Goal: Task Accomplishment & Management: Complete application form

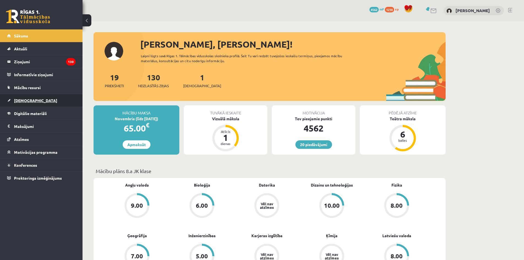
click at [41, 98] on link "[DEMOGRAPHIC_DATA]" at bounding box center [41, 100] width 69 height 13
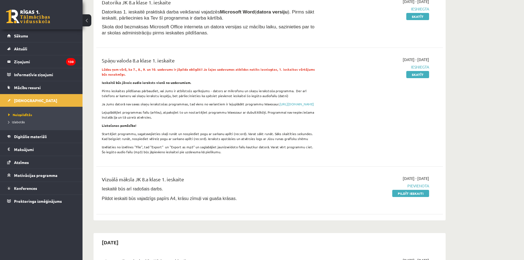
scroll to position [83, 0]
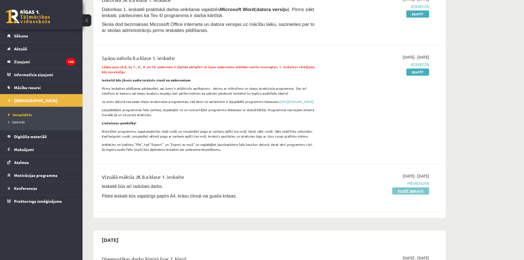
click at [415, 195] on link "Pildīt ieskaiti" at bounding box center [410, 190] width 37 height 7
click at [409, 200] on div "2025-10-01 - 2025-10-15 Pievienota Pildīt ieskaiti" at bounding box center [377, 188] width 112 height 30
click at [408, 199] on div "2025-10-01 - 2025-10-15 Pievienota Pildīt ieskaiti" at bounding box center [377, 188] width 112 height 30
click at [407, 195] on link "Pildīt ieskaiti" at bounding box center [410, 190] width 37 height 7
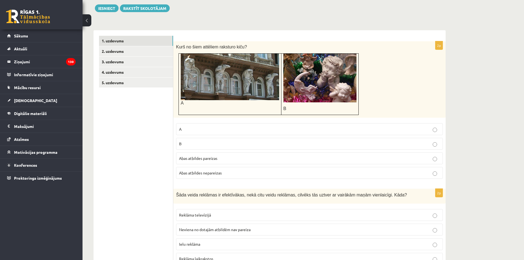
scroll to position [83, 0]
click at [223, 143] on p "B" at bounding box center [309, 144] width 261 height 6
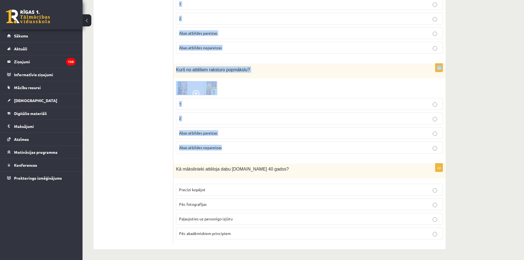
scroll to position [1268, 0]
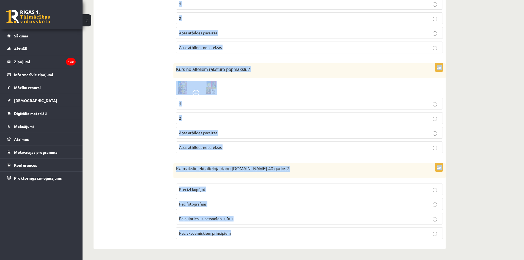
drag, startPoint x: 176, startPoint y: 111, endPoint x: 267, endPoint y: 236, distance: 155.3
copy form "Šāda veida reklāmas ir efektīvākas, nekā citu veidu reklāmas, cilvēks tās uztve…"
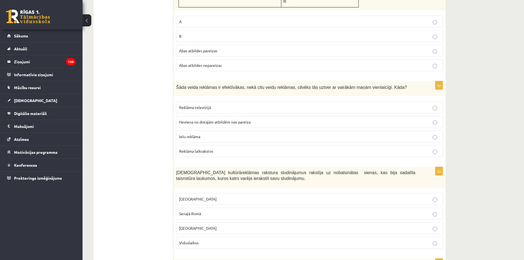
scroll to position [195, 0]
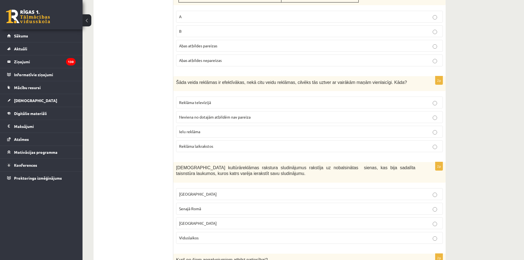
click at [210, 151] on label "Reklāma laikrakstos" at bounding box center [309, 146] width 267 height 12
click at [208, 102] on span "Reklāma televīzijā" at bounding box center [195, 102] width 32 height 5
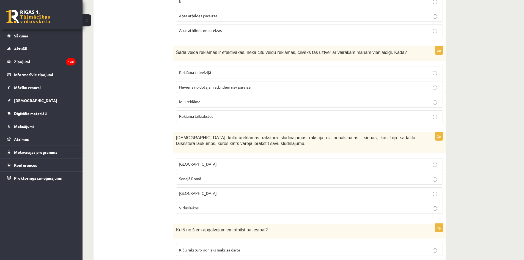
scroll to position [250, 0]
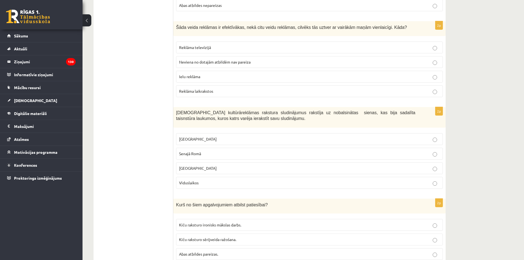
click at [204, 153] on p "Senajā Romā" at bounding box center [309, 154] width 261 height 6
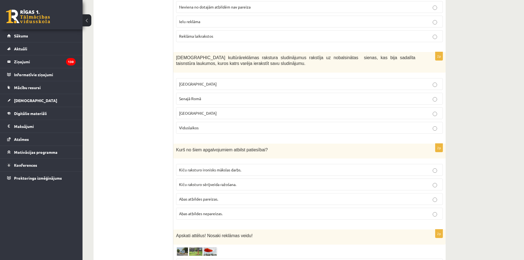
scroll to position [332, 0]
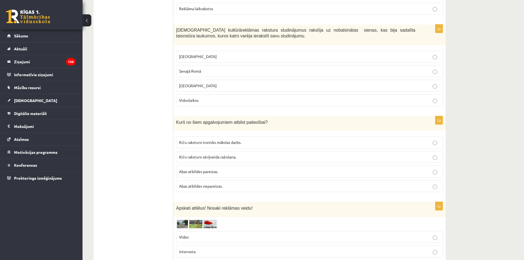
click at [236, 154] on p "Kiču raksturo sērijveida ražošana." at bounding box center [309, 157] width 261 height 6
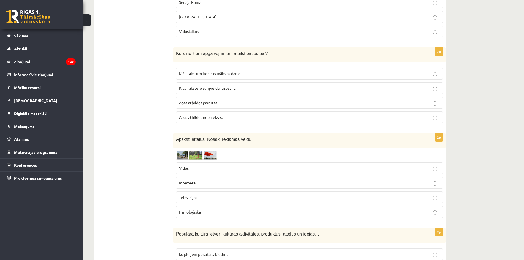
scroll to position [415, 0]
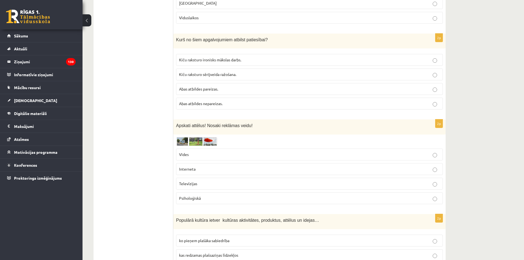
click at [202, 142] on img at bounding box center [196, 141] width 41 height 9
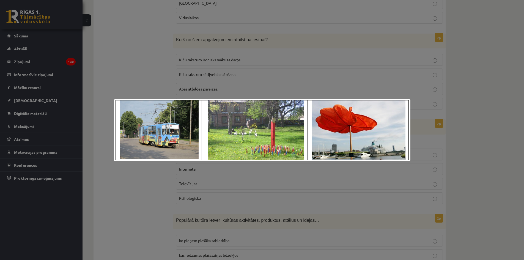
click at [472, 141] on div at bounding box center [262, 130] width 524 height 260
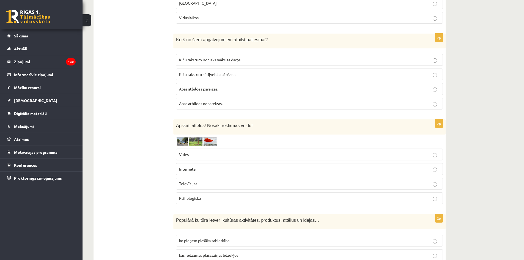
click at [204, 143] on img at bounding box center [196, 141] width 41 height 9
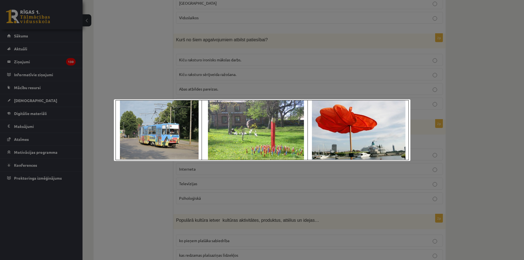
click at [509, 160] on div at bounding box center [262, 130] width 524 height 260
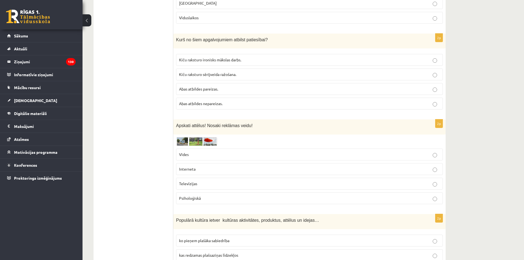
click at [200, 156] on p "Vides" at bounding box center [309, 155] width 261 height 6
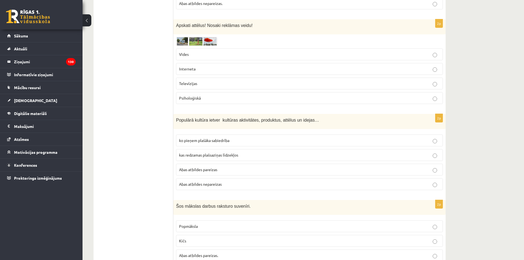
scroll to position [525, 0]
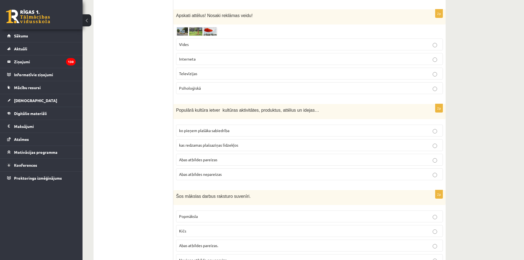
click at [209, 165] on label "Abas atbildes pareizas" at bounding box center [309, 160] width 267 height 12
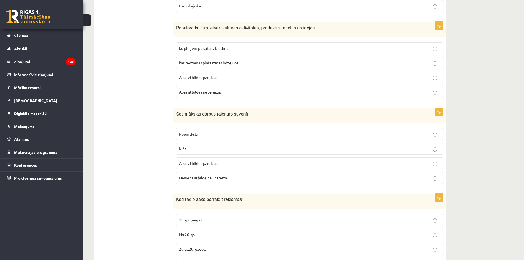
scroll to position [608, 0]
click at [188, 150] on p "Kičs" at bounding box center [309, 149] width 261 height 6
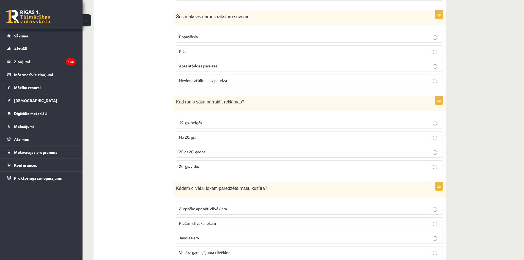
scroll to position [718, 0]
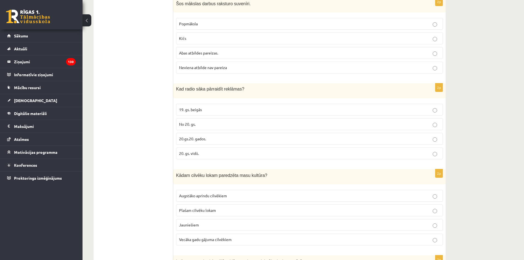
click at [204, 137] on span "20.gs.20. gados." at bounding box center [192, 138] width 27 height 5
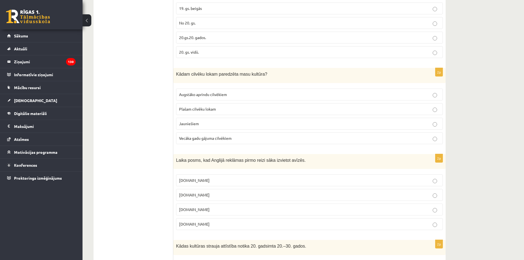
scroll to position [828, 0]
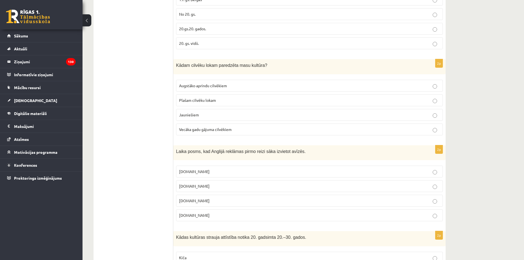
click at [195, 199] on p "17.gs" at bounding box center [309, 201] width 261 height 6
click at [221, 100] on p "Plašam cilvēku lokam" at bounding box center [309, 100] width 261 height 6
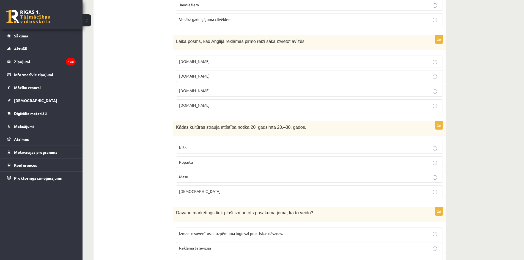
scroll to position [965, 0]
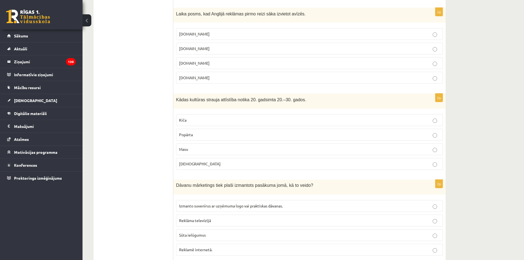
click at [188, 147] on p "Masu" at bounding box center [309, 149] width 261 height 6
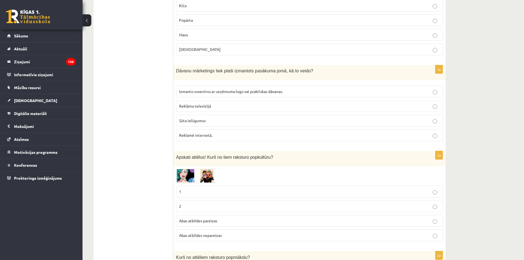
scroll to position [1131, 0]
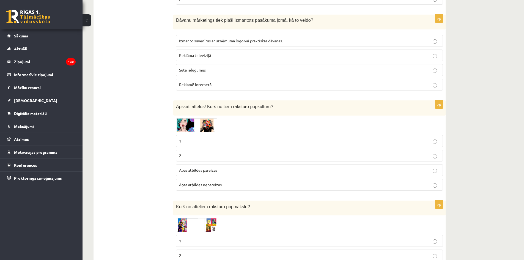
click at [211, 36] on label "Izmanto suvenīrus ar uzņēmuma logo vai praktiskas dāvanas." at bounding box center [309, 41] width 267 height 12
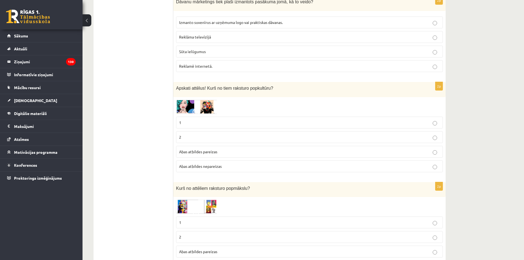
scroll to position [1158, 0]
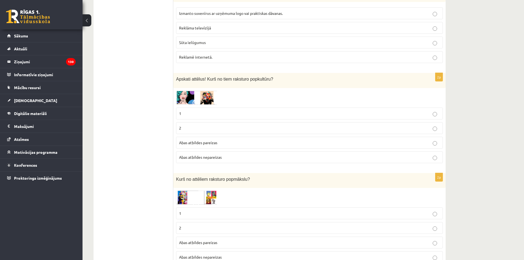
click at [210, 102] on img at bounding box center [196, 98] width 41 height 14
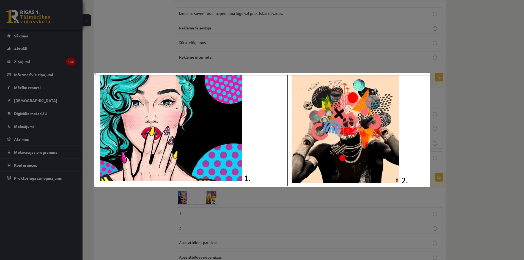
click at [484, 129] on div at bounding box center [262, 130] width 524 height 260
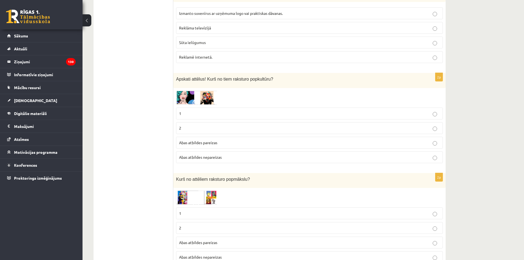
click at [220, 116] on p "1" at bounding box center [309, 114] width 261 height 6
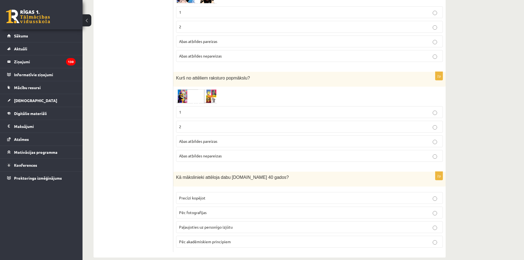
scroll to position [1268, 0]
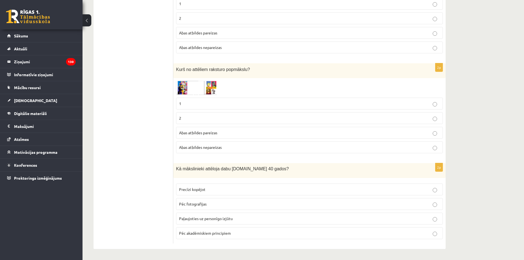
click at [224, 220] on span "Paļaujoties uz personīgo izjūtu" at bounding box center [206, 218] width 54 height 5
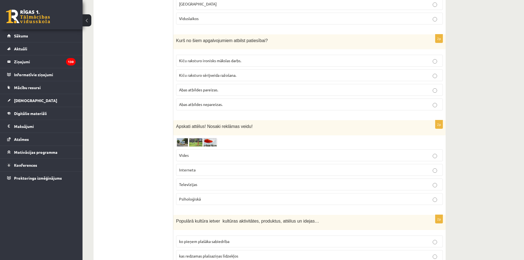
scroll to position [0, 0]
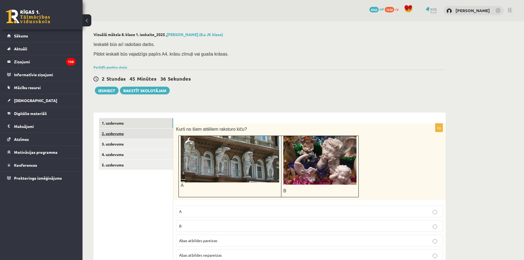
click at [146, 133] on link "2. uzdevums" at bounding box center [136, 134] width 74 height 10
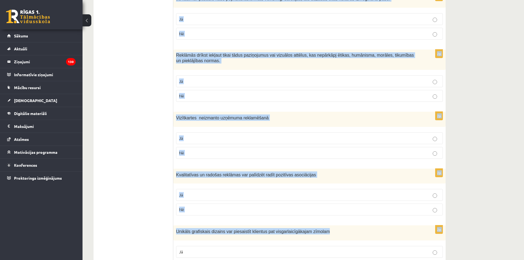
scroll to position [458, 0]
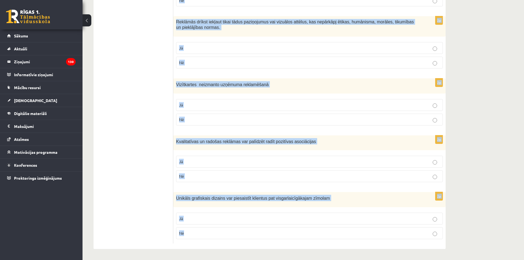
drag, startPoint x: 177, startPoint y: 119, endPoint x: 385, endPoint y: 239, distance: 240.2
copy form "Atzīmē vai apgalvojumi ir patiesi! 2p Slēptās reklāmas ir integrētas citos plaš…"
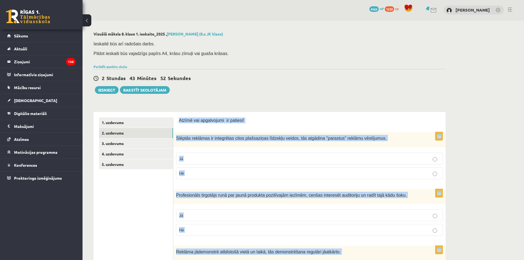
scroll to position [0, 0]
click at [190, 157] on p "Jā" at bounding box center [309, 159] width 261 height 6
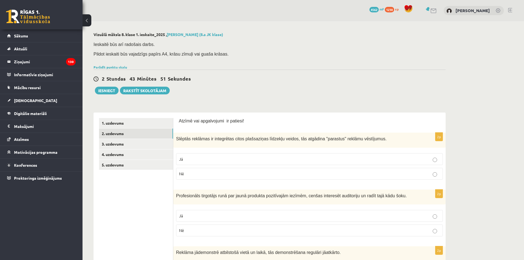
scroll to position [28, 0]
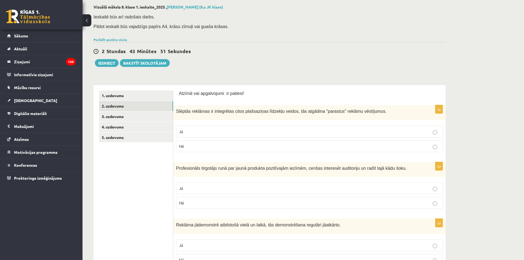
click at [200, 194] on label "Jā" at bounding box center [309, 188] width 267 height 12
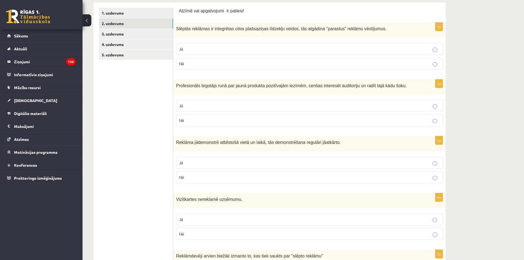
click at [197, 159] on label "Jā" at bounding box center [309, 163] width 267 height 12
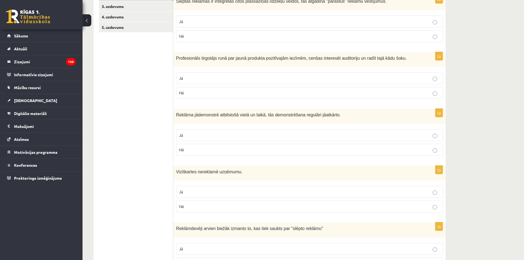
click at [196, 203] on label "Nē" at bounding box center [309, 207] width 267 height 12
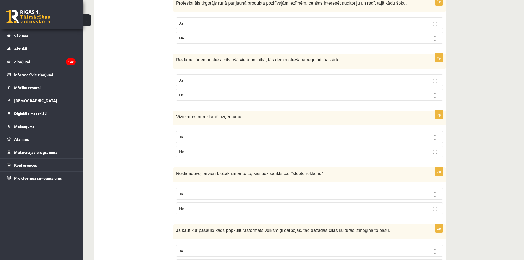
click at [208, 196] on p "Jā" at bounding box center [309, 194] width 261 height 6
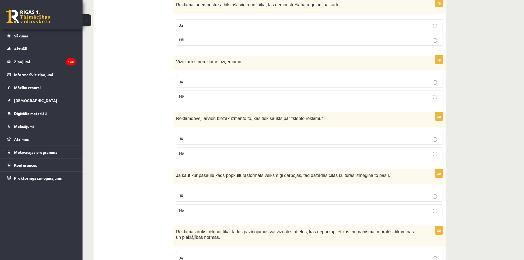
click at [207, 193] on p "Jā" at bounding box center [309, 196] width 261 height 6
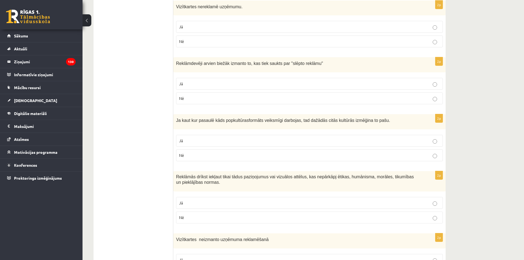
click at [208, 201] on p "Jā" at bounding box center [309, 203] width 261 height 6
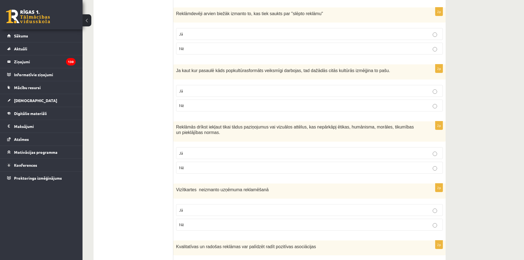
scroll to position [358, 0]
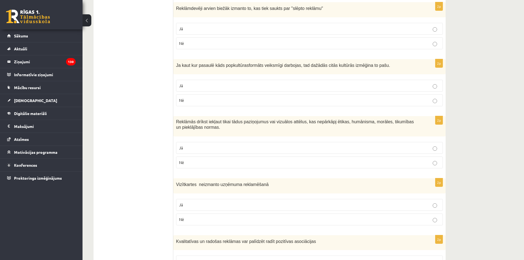
click at [207, 221] on p "Nē" at bounding box center [309, 220] width 261 height 6
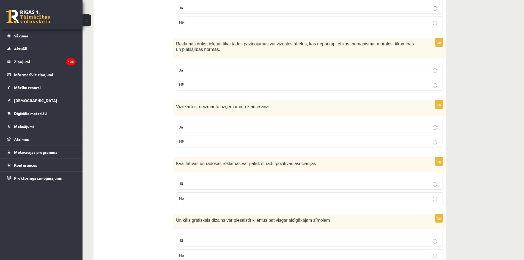
scroll to position [458, 0]
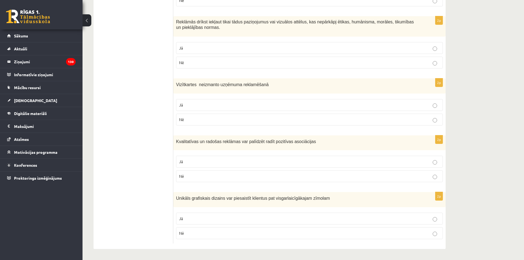
click at [206, 162] on p "Jā" at bounding box center [309, 162] width 261 height 6
click at [187, 225] on fieldset "Jā Nē" at bounding box center [309, 225] width 267 height 31
click at [184, 222] on label "Jā" at bounding box center [309, 219] width 267 height 12
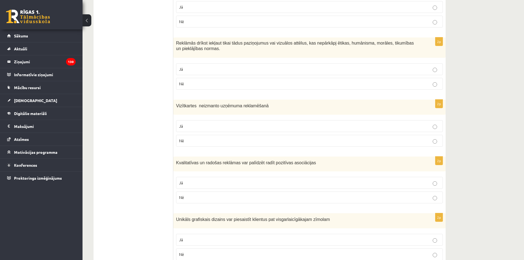
scroll to position [0, 0]
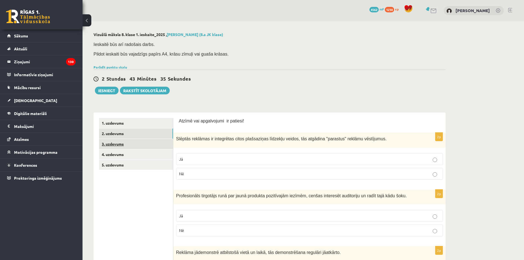
click at [130, 148] on link "3. uzdevums" at bounding box center [136, 144] width 74 height 10
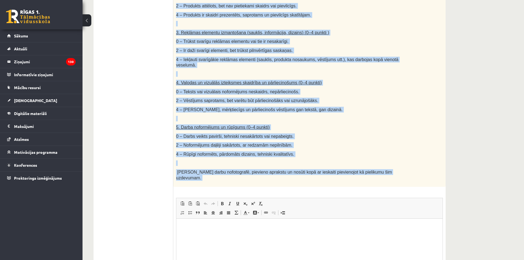
scroll to position [275, 0]
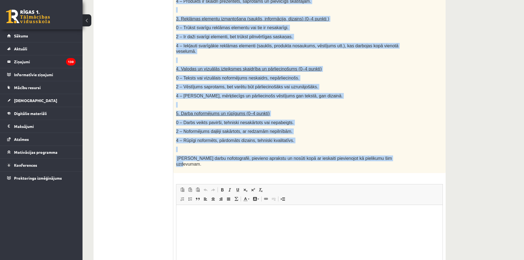
drag, startPoint x: 174, startPoint y: 126, endPoint x: 392, endPoint y: 156, distance: 220.3
click at [392, 156] on div "Radošais darbs. - Reklāmas Dizains Uzdevuma apraksts: Mērķis: Izveidot reklāmu …" at bounding box center [309, 10] width 272 height 325
copy div "Radošais darbs. - Reklāmas Dizains Uzdevuma apraksts: Mērķis: Izveidot reklāmu …"
click at [298, 75] on p "0 – Teksts vai vizuālais noformējums neskaidrs, nepārliecinošs." at bounding box center [295, 78] width 239 height 6
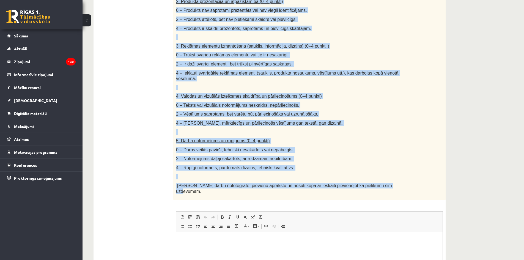
scroll to position [248, 0]
click at [317, 85] on p at bounding box center [295, 88] width 239 height 6
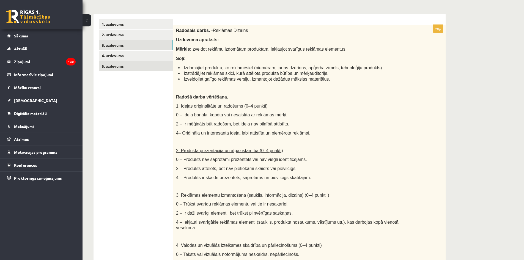
scroll to position [83, 0]
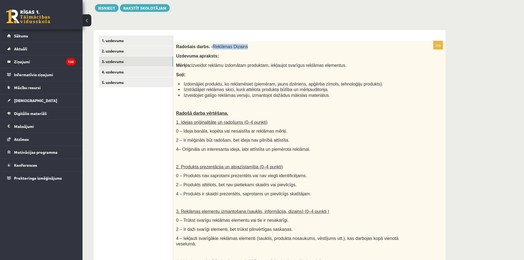
drag, startPoint x: 244, startPoint y: 49, endPoint x: 208, endPoint y: 47, distance: 37.0
click at [208, 47] on p "Radošais darbs. - Reklāmas Dizains" at bounding box center [295, 47] width 239 height 6
click at [226, 31] on div "20p Radošais darbs. - Reklāmas Dizains Uzdevuma apraksts: Mērķis: Izveidot rekl…" at bounding box center [309, 263] width 272 height 467
click at [139, 69] on link "4. uzdevums" at bounding box center [136, 72] width 74 height 10
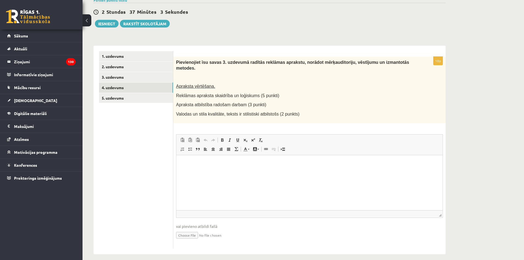
scroll to position [0, 0]
click at [142, 100] on link "5. uzdevums" at bounding box center [136, 98] width 74 height 10
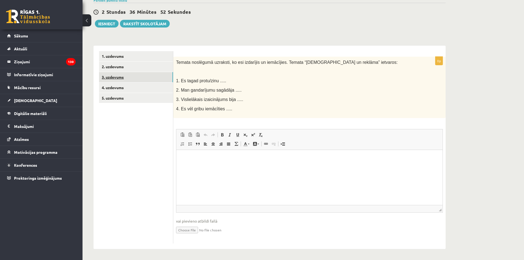
click at [130, 79] on link "3. uzdevums" at bounding box center [136, 77] width 74 height 10
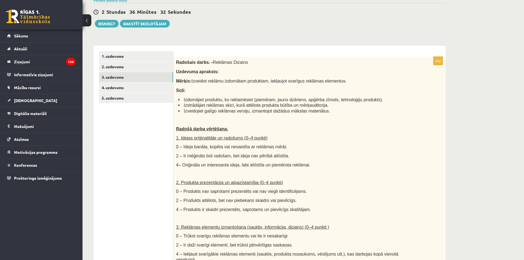
click at [288, 22] on div "2 Stundas 36 Minūtes 32 Sekundes Ieskaite saglabāta! Iesniegt Rakstīt skolotājam" at bounding box center [270, 15] width 352 height 25
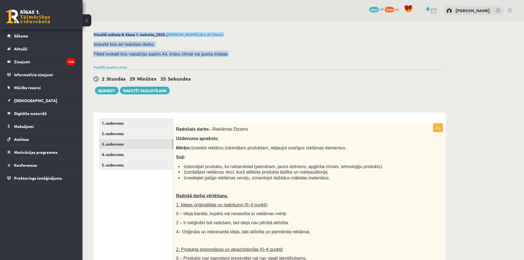
click at [524, 0] on html "0 Dāvanas 4562 mP 1230 xp Kārlis Bergs Sākums Aktuāli Kā mācīties eSKOLĀ Kontak…" at bounding box center [262, 130] width 524 height 260
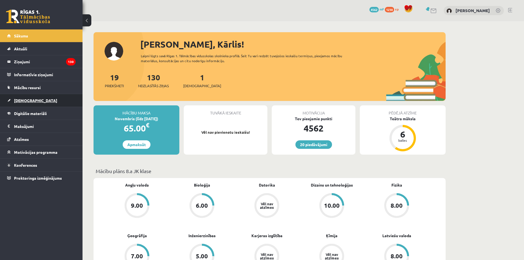
click at [29, 97] on link "[DEMOGRAPHIC_DATA]" at bounding box center [41, 100] width 69 height 13
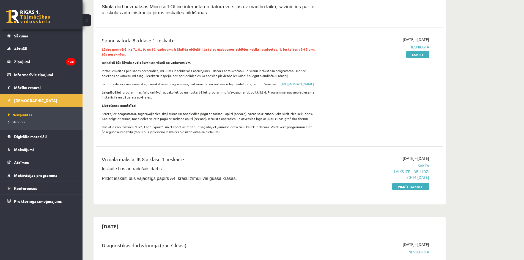
scroll to position [110, 0]
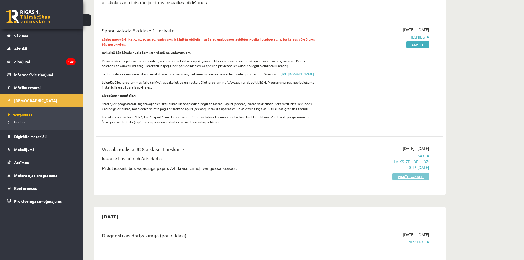
click at [395, 180] on link "Pildīt ieskaiti" at bounding box center [410, 176] width 37 height 7
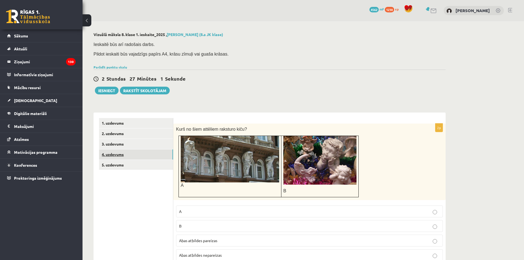
click at [147, 149] on link "4. uzdevums" at bounding box center [136, 154] width 74 height 10
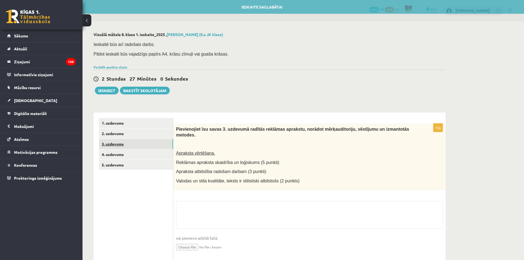
click at [150, 144] on link "3. uzdevums" at bounding box center [136, 144] width 74 height 10
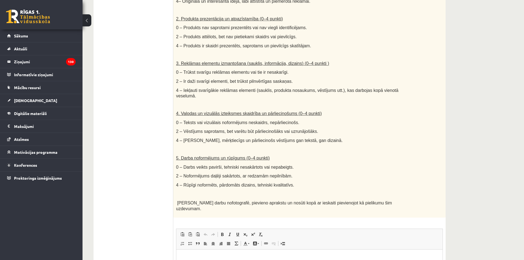
scroll to position [303, 0]
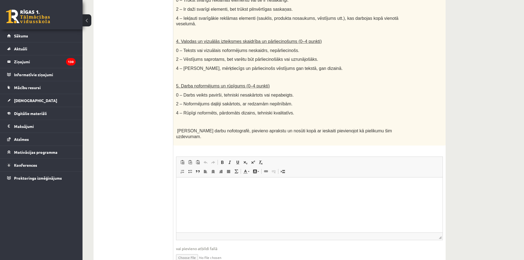
click at [184, 252] on input "file" at bounding box center [309, 257] width 267 height 11
type input "**********"
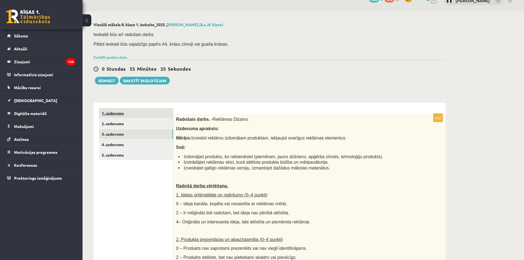
scroll to position [0, 0]
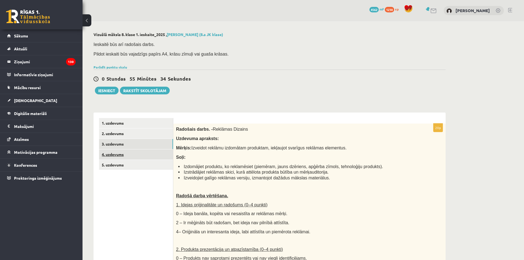
click at [125, 157] on link "4. uzdevums" at bounding box center [136, 154] width 74 height 10
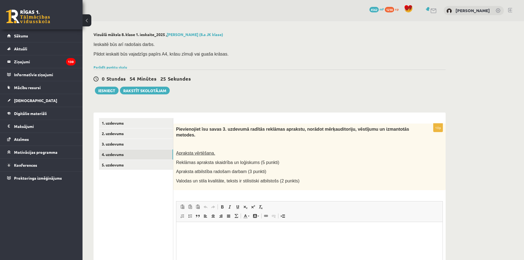
click at [208, 151] on span "Apraksta vērtēšana." at bounding box center [195, 153] width 39 height 5
click at [203, 151] on span "Apraksta vērtēšana." at bounding box center [195, 153] width 39 height 5
click at [239, 151] on div "Pievienojiet īsu savas 3. uzdevumā radītās reklāmas aprakstu, norādot mērķaudit…" at bounding box center [309, 157] width 272 height 66
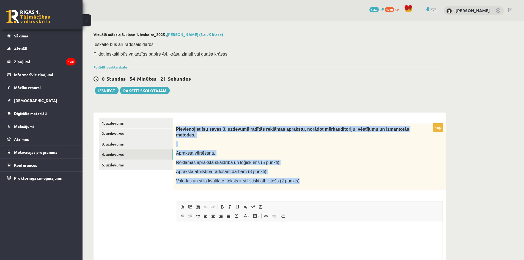
drag, startPoint x: 290, startPoint y: 175, endPoint x: 176, endPoint y: 124, distance: 124.8
click at [176, 124] on div "Pievienojiet īsu savas 3. uzdevumā radītās reklāmas aprakstu, norādot mērķaudit…" at bounding box center [309, 157] width 272 height 66
copy div "Pievienojiet īsu savas 3. uzdevumā radītās reklāmas aprakstu, norādot mērķaudit…"
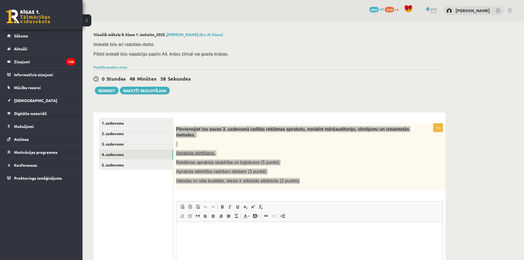
click at [215, 237] on html at bounding box center [309, 230] width 266 height 17
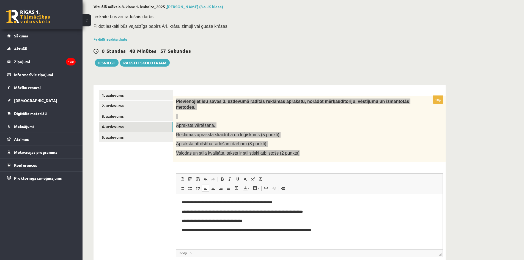
scroll to position [67, 0]
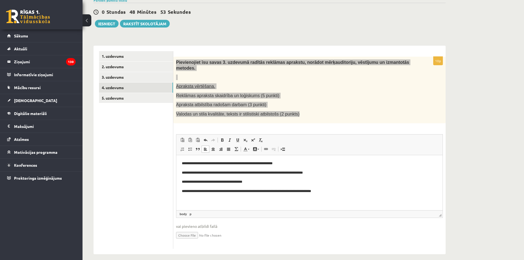
click at [215, 162] on p "**********" at bounding box center [309, 163] width 255 height 6
click at [199, 162] on p "**********" at bounding box center [309, 163] width 255 height 6
click at [305, 173] on p "**********" at bounding box center [309, 173] width 255 height 6
click at [181, 181] on html "**********" at bounding box center [309, 177] width 266 height 45
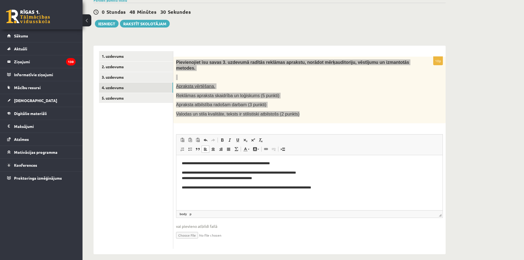
click at [180, 163] on html "**********" at bounding box center [309, 175] width 266 height 41
click at [292, 163] on p "**********" at bounding box center [309, 163] width 255 height 6
click at [336, 192] on html "**********" at bounding box center [309, 175] width 266 height 41
click at [183, 171] on p "**********" at bounding box center [309, 176] width 255 height 12
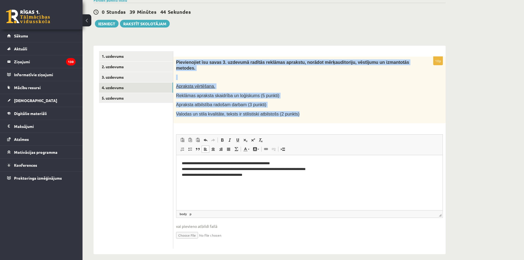
click at [318, 105] on div "Pievienojiet īsu savas 3. uzdevumā radītās reklāmas aprakstu, norādot mērķaudit…" at bounding box center [309, 90] width 272 height 66
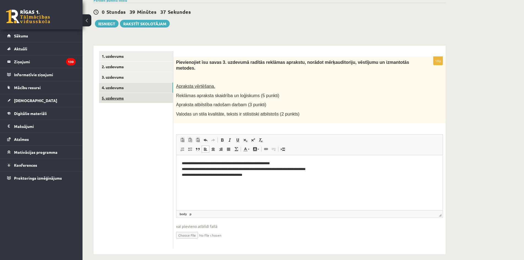
click at [138, 101] on link "5. uzdevums" at bounding box center [136, 98] width 74 height 10
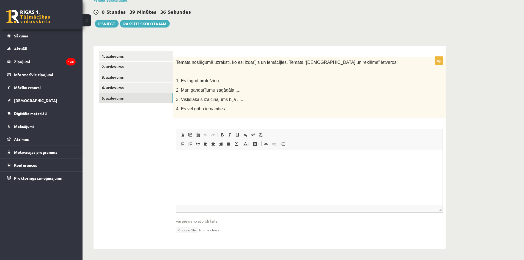
scroll to position [0, 0]
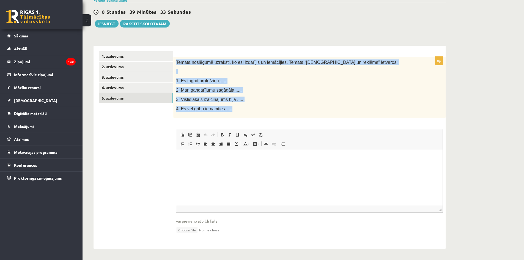
drag, startPoint x: 236, startPoint y: 110, endPoint x: 176, endPoint y: 55, distance: 81.1
click at [176, 55] on div "0p Temata noslēgumā uzraksti, ko esi izdarījis un iemācījies. Temata “Popkultūr…" at bounding box center [309, 147] width 272 height 203
copy div "Temata noslēgumā uzraksti, ko esi izdarījis un iemācījies. Temata “Popkultūra u…"
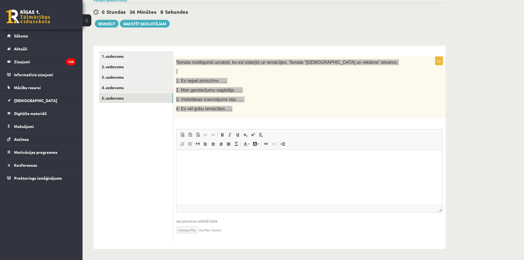
click at [214, 154] on html at bounding box center [309, 158] width 266 height 17
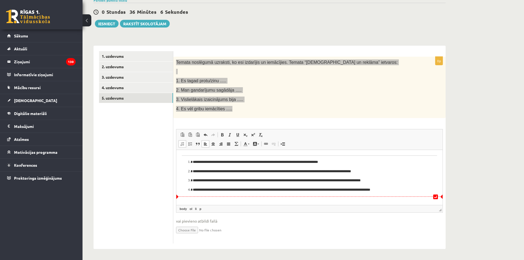
click at [413, 188] on p "**********" at bounding box center [309, 190] width 233 height 6
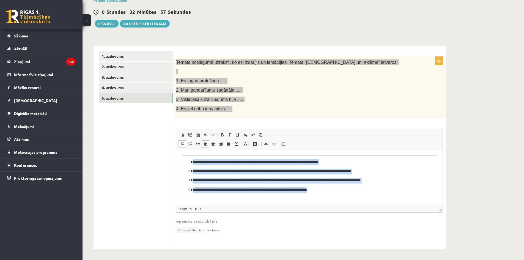
drag, startPoint x: 331, startPoint y: 194, endPoint x: 176, endPoint y: 157, distance: 159.5
click at [176, 157] on html "**********" at bounding box center [309, 174] width 266 height 48
click at [181, 144] on span at bounding box center [182, 144] width 4 height 4
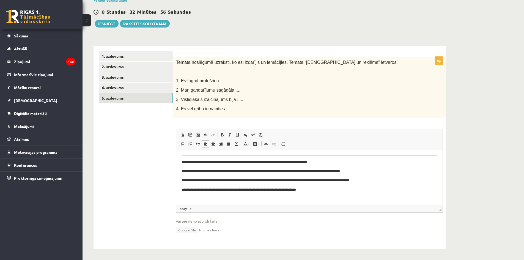
click at [310, 125] on div "0p Temata noslēgumā uzraksti, ko esi izdarījis un iemācījies. Temata “Popkultūr…" at bounding box center [309, 150] width 272 height 187
click at [320, 187] on p "**********" at bounding box center [309, 190] width 255 height 6
click at [333, 110] on p "4. Es vēl gribu iemācīties ....." at bounding box center [295, 109] width 239 height 6
click at [313, 119] on div "0p Temata noslēgumā uzraksti, ko esi izdarījis un iemācījies. Temata “Popkultūr…" at bounding box center [309, 150] width 272 height 187
drag, startPoint x: 311, startPoint y: 140, endPoint x: 319, endPoint y: 150, distance: 12.4
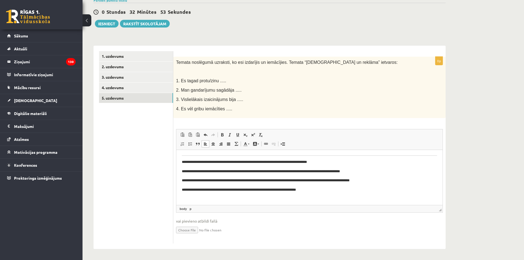
click at [312, 140] on span "Paste Keyboard shortcut Ctrl+V Paste as plain text Keyboard shortcut Ctrl+Shift…" at bounding box center [310, 135] width 262 height 9
click at [343, 165] on body "**********" at bounding box center [309, 173] width 255 height 37
click at [274, 168] on p "**********" at bounding box center [309, 171] width 255 height 6
click at [275, 161] on p "**********" at bounding box center [309, 162] width 255 height 6
click at [270, 159] on p "**********" at bounding box center [309, 162] width 255 height 6
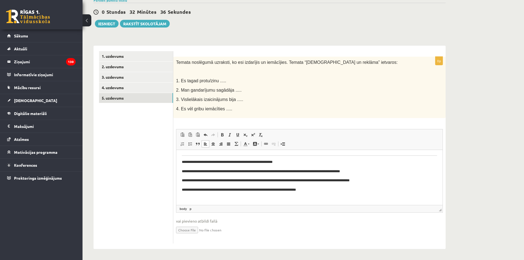
click at [253, 161] on p "**********" at bounding box center [309, 162] width 255 height 6
click at [112, 25] on button "Iesniegt" at bounding box center [107, 24] width 24 height 8
click at [184, 189] on p "**********" at bounding box center [309, 190] width 255 height 6
click at [107, 22] on button "Iesniegt" at bounding box center [107, 24] width 24 height 8
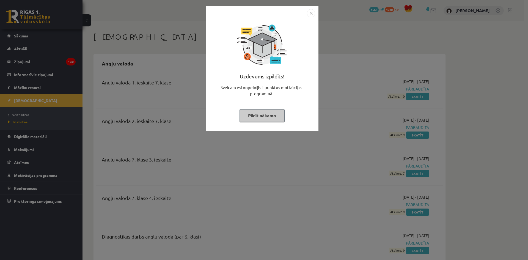
click at [311, 12] on img "Close" at bounding box center [311, 13] width 8 height 8
